Goal: Task Accomplishment & Management: Manage account settings

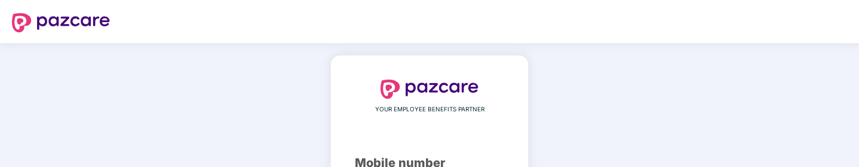
scroll to position [108, 0]
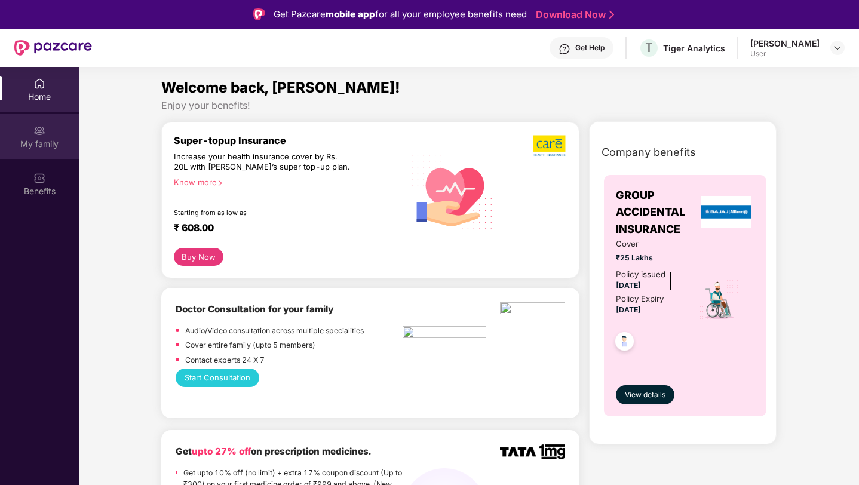
click at [32, 156] on div "My family" at bounding box center [39, 136] width 79 height 45
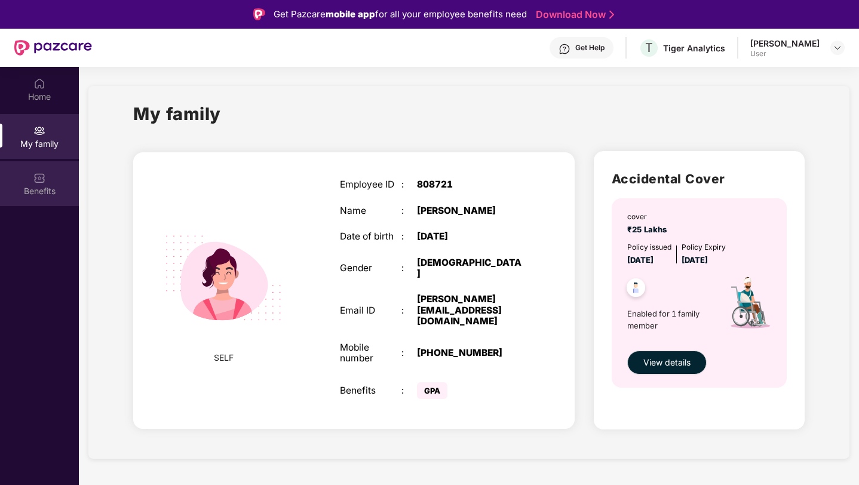
click at [49, 166] on div "Benefits" at bounding box center [39, 191] width 79 height 12
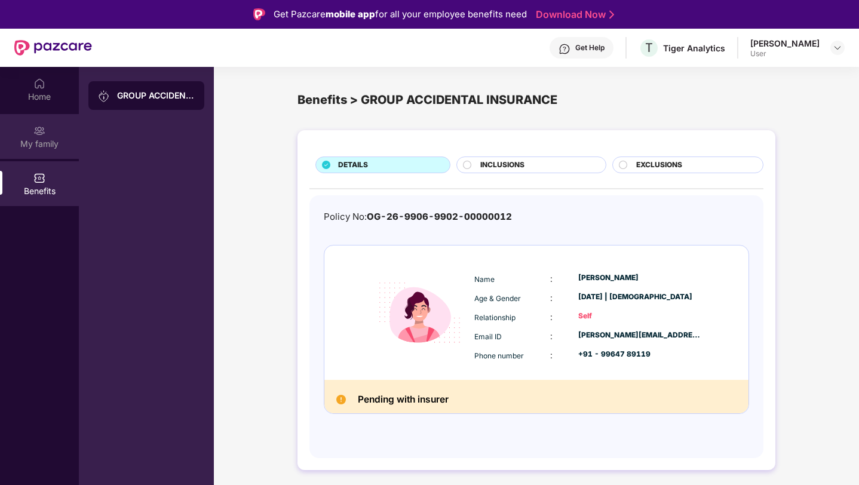
click at [30, 125] on div "My family" at bounding box center [39, 136] width 79 height 45
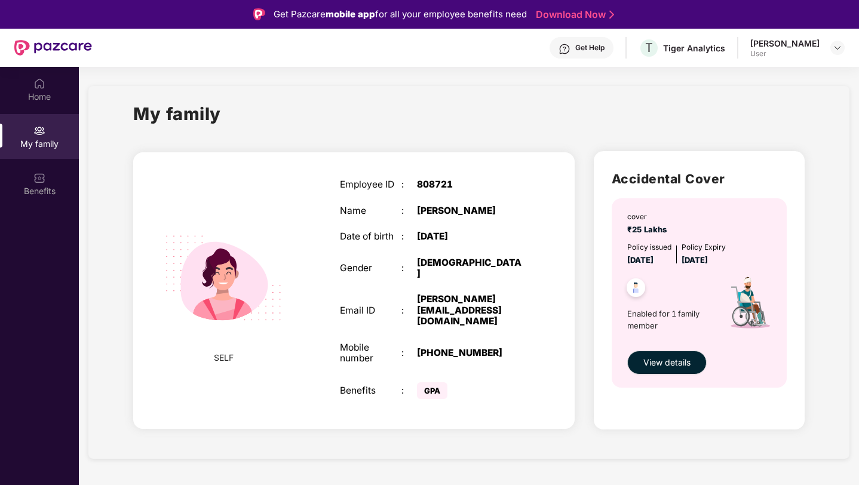
click at [33, 126] on div "My family" at bounding box center [39, 136] width 79 height 45
click at [34, 98] on div "Home" at bounding box center [39, 97] width 79 height 12
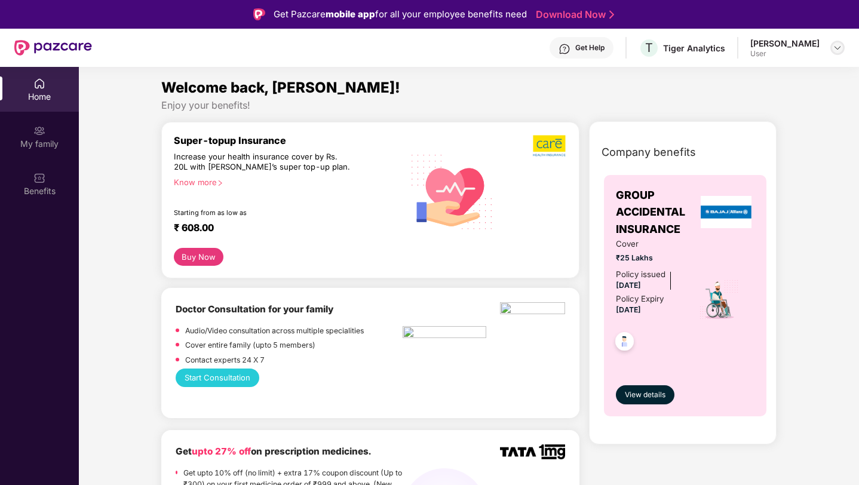
click at [837, 53] on div at bounding box center [838, 48] width 14 height 14
click at [636, 85] on div "Welcome back, [PERSON_NAME]!" at bounding box center [469, 88] width 616 height 23
drag, startPoint x: 516, startPoint y: 316, endPoint x: 516, endPoint y: 268, distance: 47.2
drag, startPoint x: 464, startPoint y: 325, endPoint x: 469, endPoint y: 276, distance: 49.8
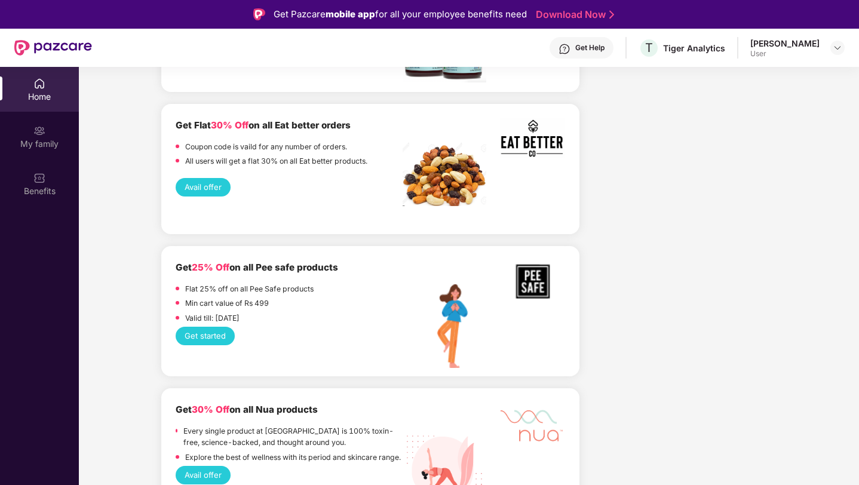
click at [424, 222] on div "Get Flat 30% Off on all Eat better orders Coupon code is vaild for any number o…" at bounding box center [370, 169] width 418 height 130
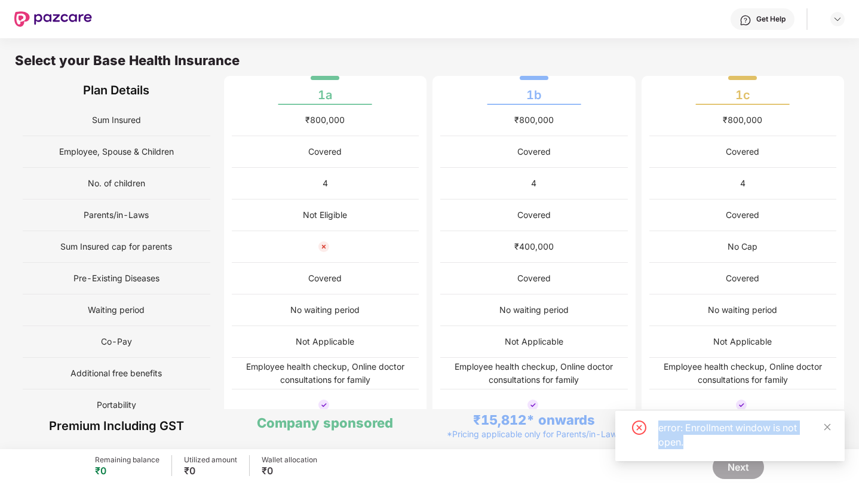
drag, startPoint x: 654, startPoint y: 427, endPoint x: 696, endPoint y: 442, distance: 43.9
click at [696, 442] on div "error: Enrollment window is not open." at bounding box center [730, 435] width 201 height 29
click at [696, 442] on div "error: Enrollment window is not open." at bounding box center [745, 435] width 172 height 29
drag, startPoint x: 696, startPoint y: 442, endPoint x: 671, endPoint y: 436, distance: 25.2
click at [676, 438] on div "error: Enrollment window is not open." at bounding box center [745, 435] width 172 height 29
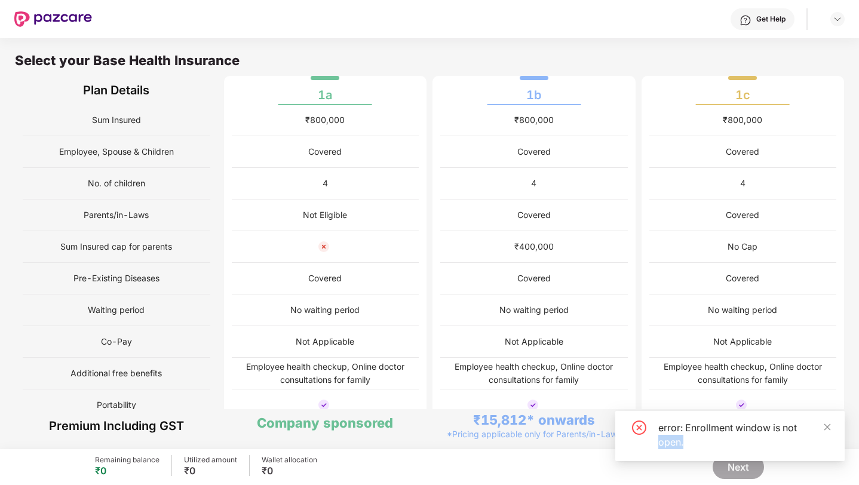
click at [670, 436] on div "error: Enrollment window is not open." at bounding box center [745, 435] width 172 height 29
drag, startPoint x: 660, startPoint y: 429, endPoint x: 709, endPoint y: 443, distance: 50.9
click at [709, 443] on div "error: Enrollment window is not open." at bounding box center [745, 435] width 172 height 29
drag, startPoint x: 657, startPoint y: 430, endPoint x: 699, endPoint y: 438, distance: 43.3
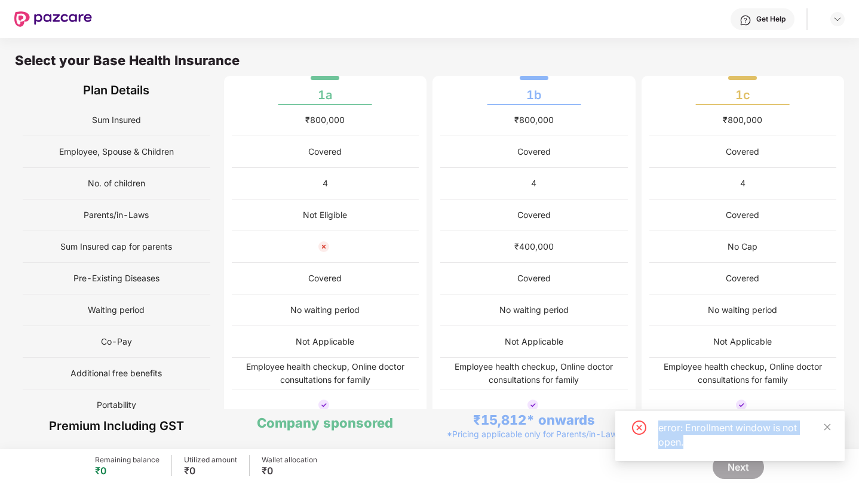
click at [699, 438] on div "error: Enrollment window is not open." at bounding box center [730, 435] width 201 height 29
click at [699, 438] on div "error: Enrollment window is not open." at bounding box center [745, 435] width 172 height 29
drag, startPoint x: 699, startPoint y: 438, endPoint x: 661, endPoint y: 433, distance: 38.6
click at [661, 433] on div "error: Enrollment window is not open." at bounding box center [745, 435] width 172 height 29
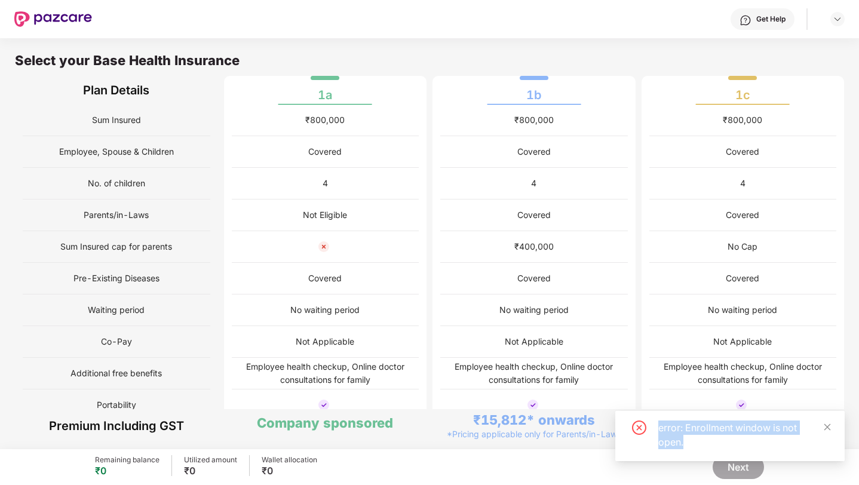
drag, startPoint x: 661, startPoint y: 433, endPoint x: 694, endPoint y: 438, distance: 33.2
click at [694, 438] on div "error: Enrollment window is not open." at bounding box center [745, 435] width 172 height 29
